Goal: Navigation & Orientation: Go to known website

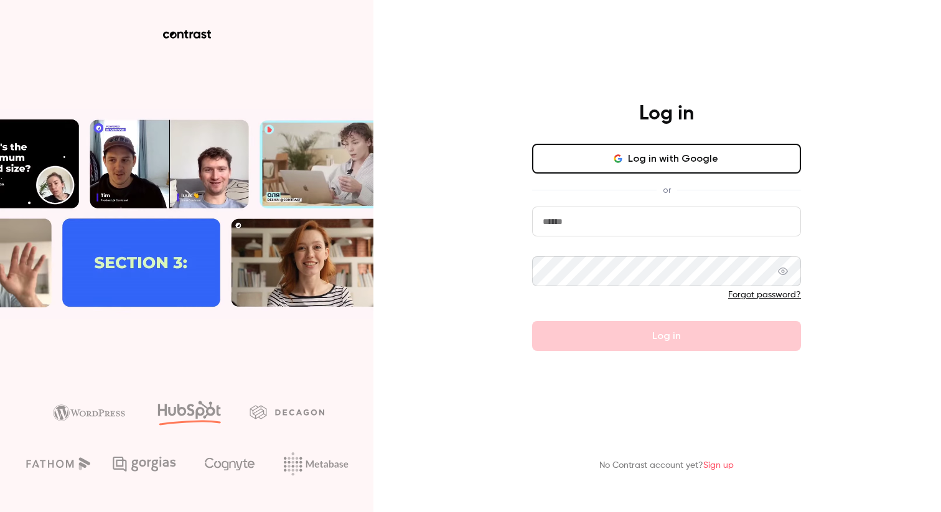
click at [0, 512] on nordpass-portal at bounding box center [0, 512] width 0 height 0
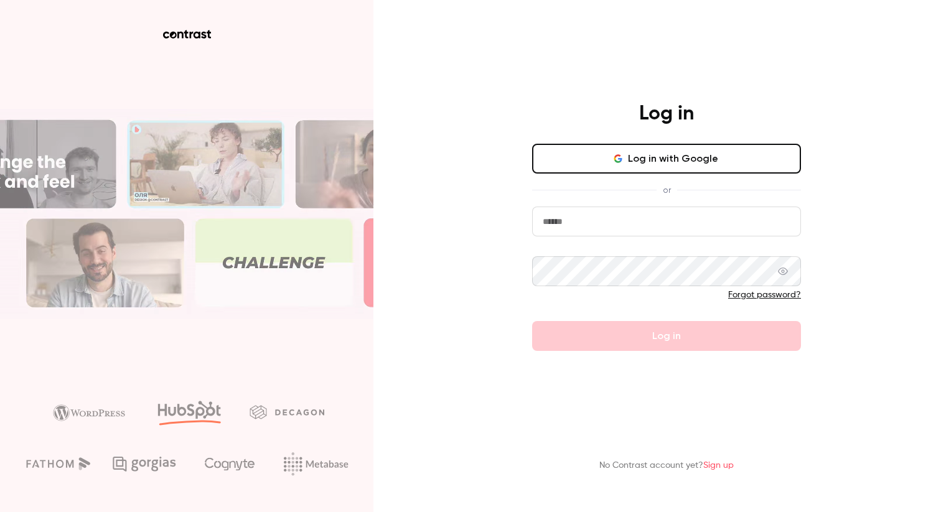
type input "**********"
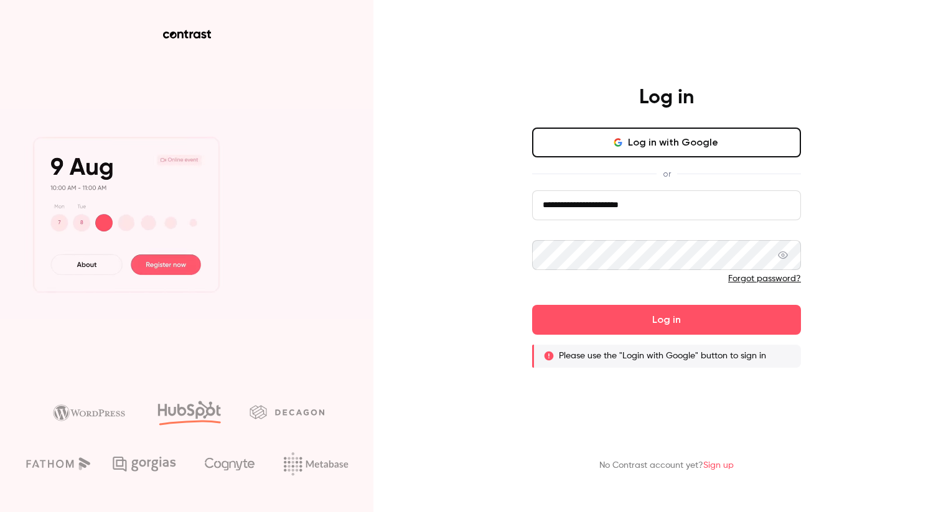
click at [695, 122] on div "**********" at bounding box center [667, 226] width 324 height 283
click at [692, 128] on button "Log in with Google" at bounding box center [666, 143] width 269 height 30
